Goal: Task Accomplishment & Management: Use online tool/utility

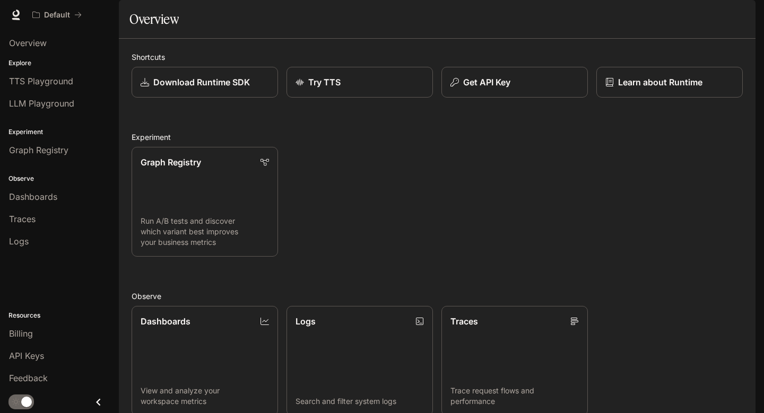
click at [509, 212] on div "Graph Registry Run A/B tests and discover which variant best improves your busi…" at bounding box center [433, 197] width 620 height 118
click at [558, 226] on div "Graph Registry Run A/B tests and discover which variant best improves your busi…" at bounding box center [433, 197] width 620 height 118
drag, startPoint x: 558, startPoint y: 226, endPoint x: 584, endPoint y: 248, distance: 33.8
click at [585, 248] on div "Graph Registry Run A/B tests and discover which variant best improves your busi…" at bounding box center [433, 197] width 620 height 118
click at [584, 248] on div "Graph Registry Run A/B tests and discover which variant best improves your busi…" at bounding box center [433, 197] width 620 height 118
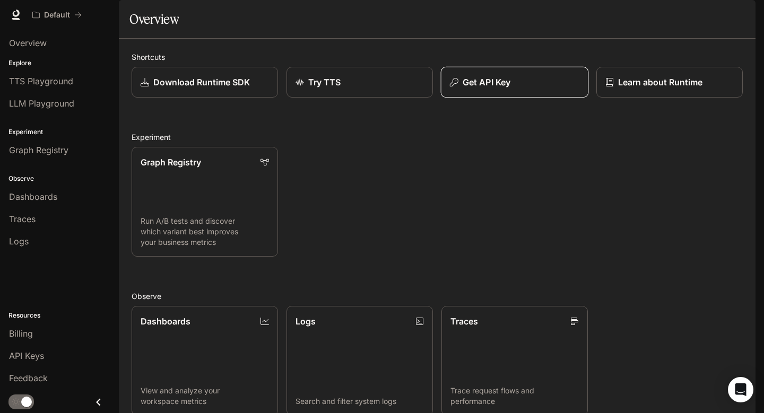
click at [498, 98] on button "Get API Key" at bounding box center [515, 82] width 148 height 31
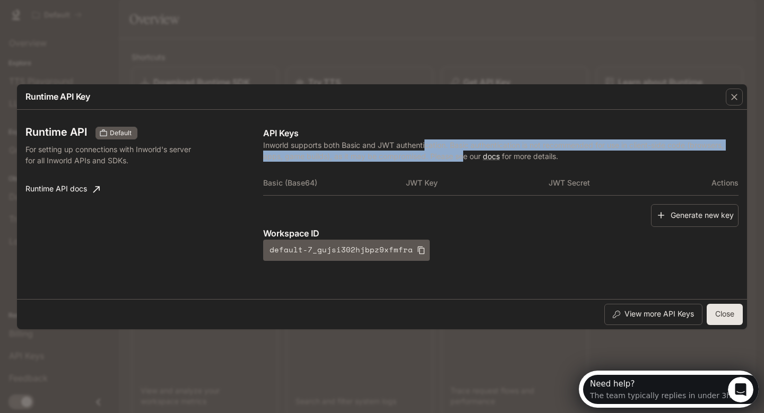
drag, startPoint x: 427, startPoint y: 146, endPoint x: 456, endPoint y: 147, distance: 29.2
click at [462, 149] on p "Inworld supports both Basic and JWT authentication. Basic authentication is not…" at bounding box center [500, 151] width 475 height 22
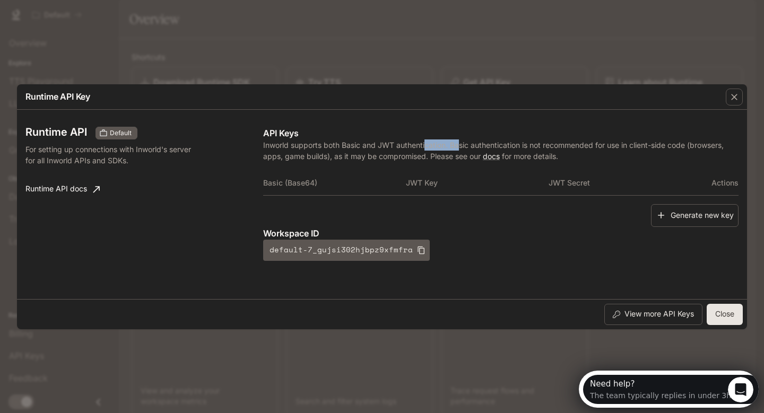
click at [456, 147] on p "Inworld supports both Basic and JWT authentication. Basic authentication is not…" at bounding box center [500, 151] width 475 height 22
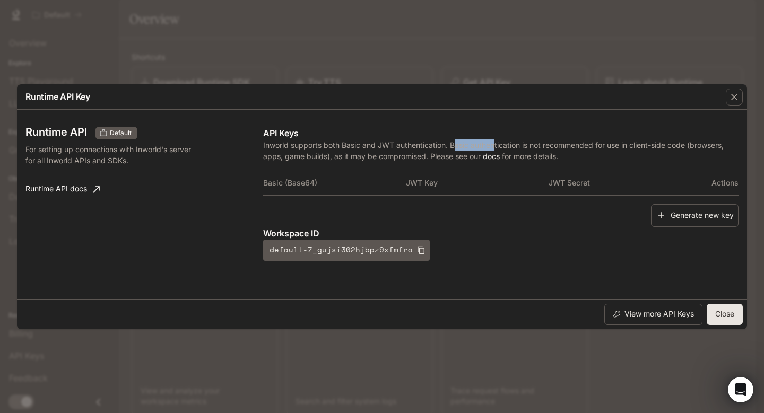
drag, startPoint x: 456, startPoint y: 147, endPoint x: 490, endPoint y: 146, distance: 34.0
click at [496, 149] on p "Inworld supports both Basic and JWT authentication. Basic authentication is not…" at bounding box center [500, 151] width 475 height 22
click at [493, 146] on p "Inworld supports both Basic and JWT authentication. Basic authentication is not…" at bounding box center [500, 151] width 475 height 22
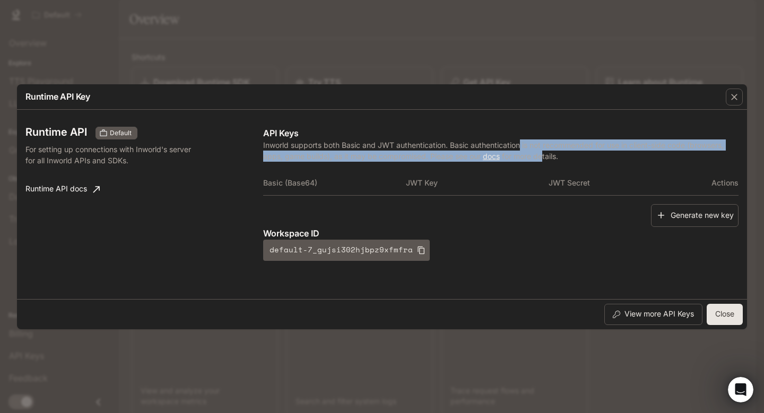
drag, startPoint x: 523, startPoint y: 146, endPoint x: 542, endPoint y: 150, distance: 19.5
click at [544, 151] on p "Inworld supports both Basic and JWT authentication. Basic authentication is not…" at bounding box center [500, 151] width 475 height 22
click at [542, 150] on p "Inworld supports both Basic and JWT authentication. Basic authentication is not…" at bounding box center [500, 151] width 475 height 22
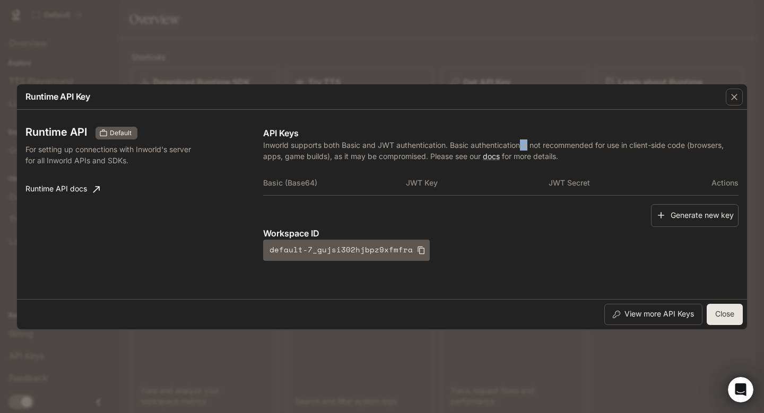
drag, startPoint x: 521, startPoint y: 141, endPoint x: 532, endPoint y: 145, distance: 12.4
click at [532, 145] on p "Inworld supports both Basic and JWT authentication. Basic authentication is not…" at bounding box center [500, 151] width 475 height 22
click at [715, 220] on button "Generate new key" at bounding box center [695, 215] width 88 height 23
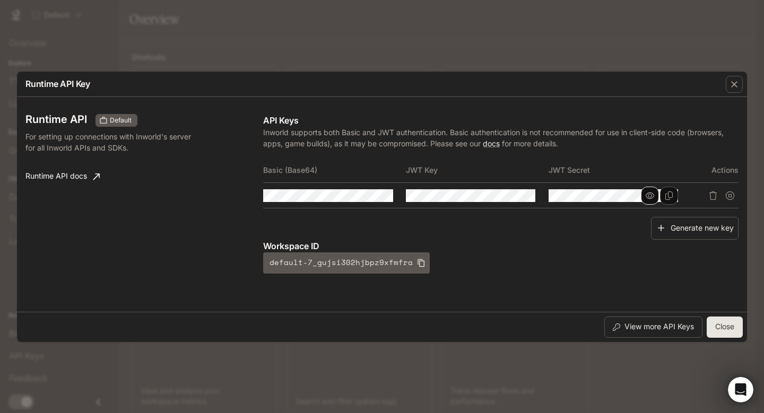
click at [653, 202] on button "button" at bounding box center [650, 196] width 18 height 18
click at [731, 195] on icon "Suspend API key" at bounding box center [730, 196] width 8 height 8
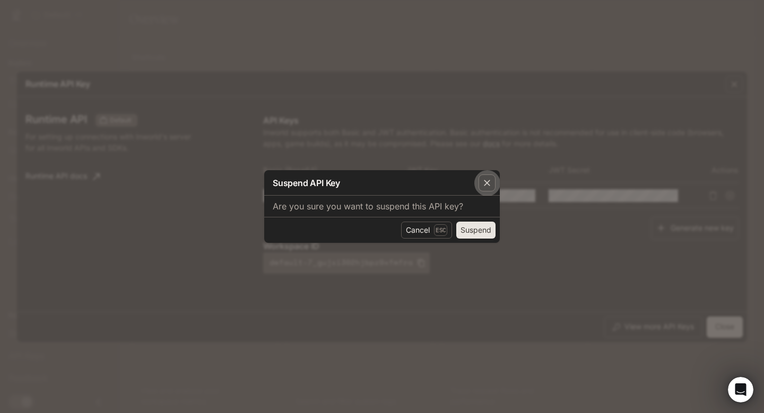
click at [483, 183] on icon "button" at bounding box center [487, 183] width 11 height 11
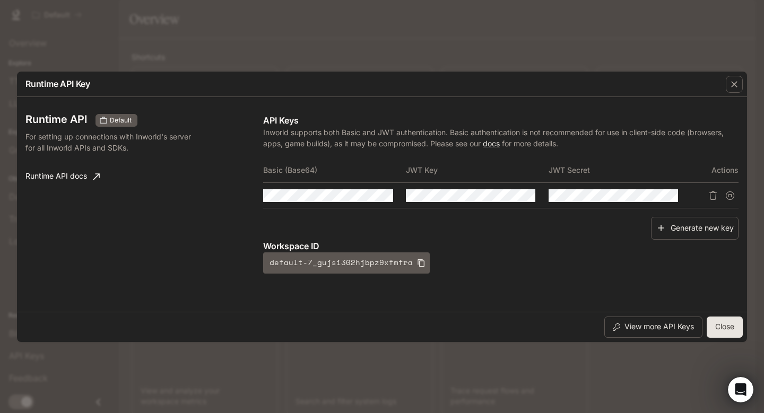
click at [596, 281] on div "Runtime API Default For setting up connections with Inworld's server for all In…" at bounding box center [381, 204] width 713 height 206
click at [707, 198] on button "Delete API key" at bounding box center [713, 195] width 17 height 17
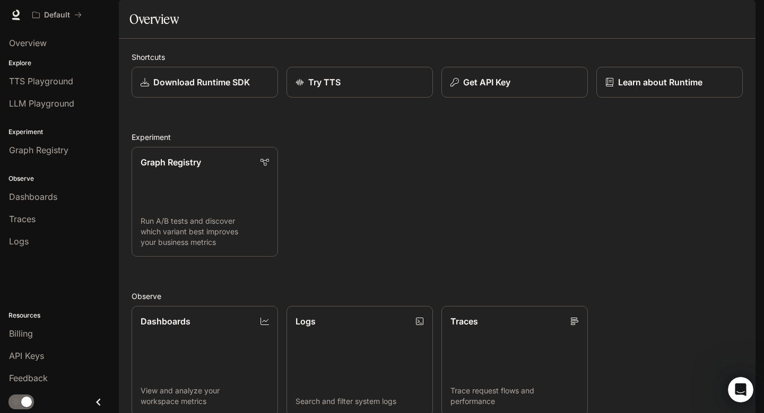
click at [594, 224] on div "Graph Registry Run A/B tests and discover which variant best improves your busi…" at bounding box center [433, 197] width 620 height 118
drag, startPoint x: 387, startPoint y: 219, endPoint x: 440, endPoint y: 219, distance: 53.6
click at [435, 219] on div "Graph Registry Run A/B tests and discover which variant best improves your busi…" at bounding box center [433, 197] width 620 height 118
click at [53, 103] on span "LLM Playground" at bounding box center [41, 103] width 65 height 13
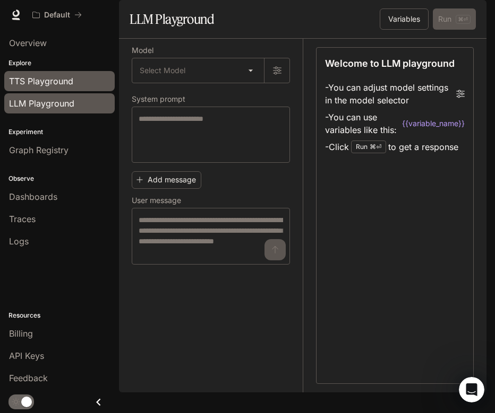
click at [46, 78] on span "TTS Playground" at bounding box center [41, 81] width 64 height 13
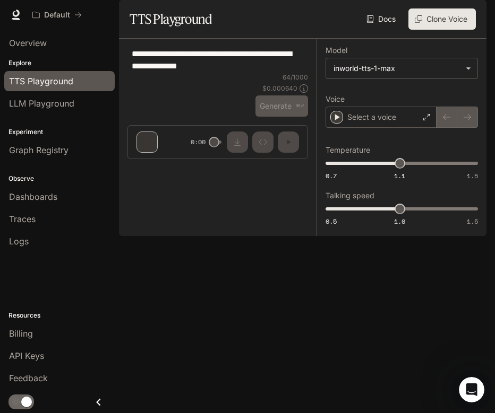
click at [221, 73] on div "**********" at bounding box center [217, 59] width 180 height 25
